Goal: Navigation & Orientation: Find specific page/section

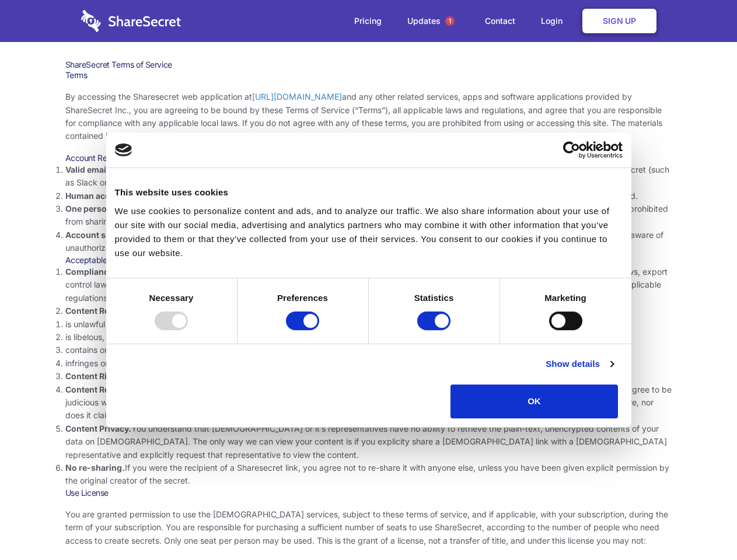
click at [368, 280] on li "Compliance with local laws and regulations. Your use of the Sharesecret must no…" at bounding box center [368, 285] width 607 height 39
click at [188, 330] on div at bounding box center [171, 321] width 33 height 19
click at [319, 330] on input "Preferences" at bounding box center [302, 321] width 33 height 19
checkbox input "false"
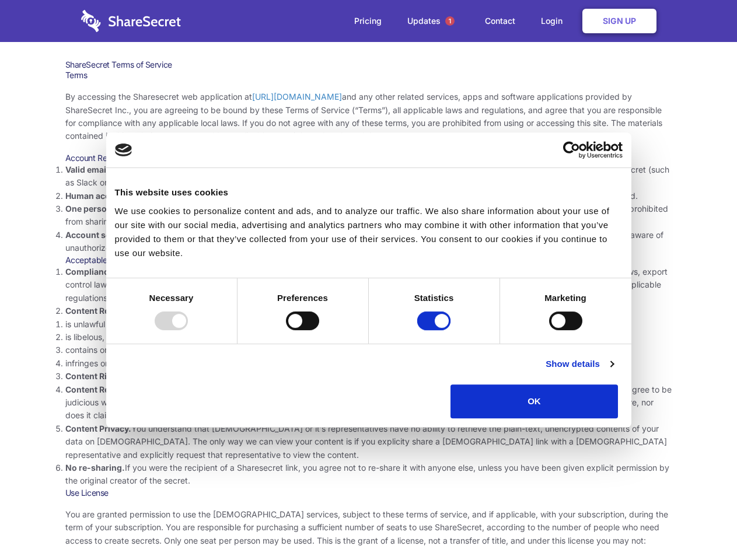
click at [435, 330] on input "Statistics" at bounding box center [433, 321] width 33 height 19
checkbox input "false"
click at [549, 330] on input "Marketing" at bounding box center [565, 321] width 33 height 19
checkbox input "true"
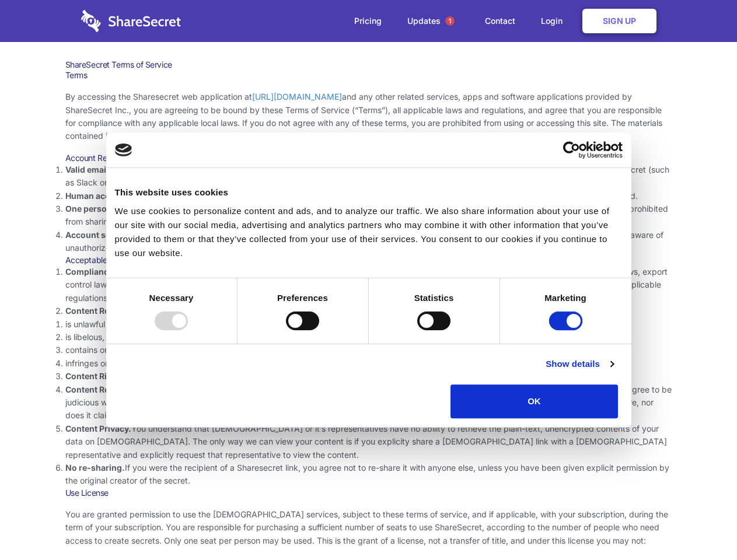
checkbox input "true"
click at [613, 371] on link "Show details" at bounding box center [580, 364] width 68 height 14
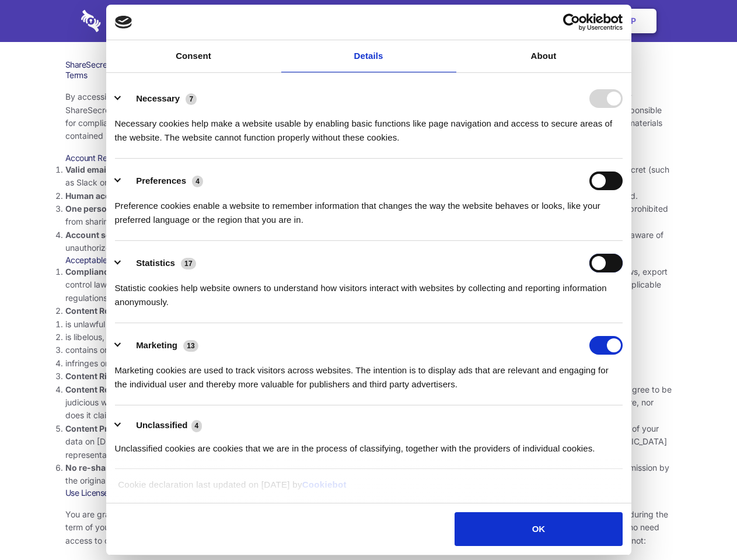
click at [645, 423] on body "Consent Details [#IABV2SETTINGS#] About This website uses cookies We use cookie…" at bounding box center [368, 280] width 737 height 560
click at [449, 21] on span "1" at bounding box center [449, 20] width 9 height 9
